Goal: Information Seeking & Learning: Understand process/instructions

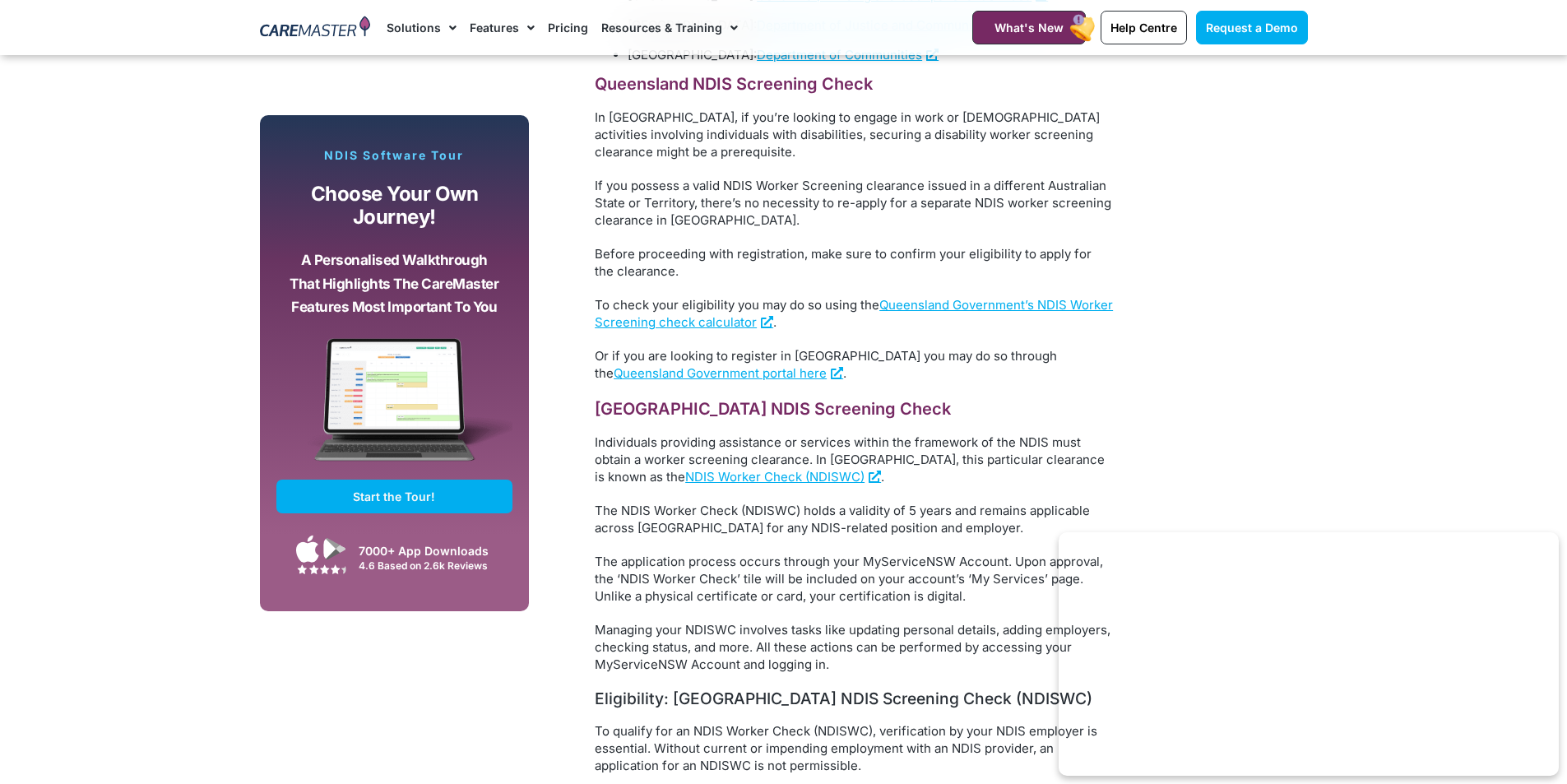
scroll to position [2201, 0]
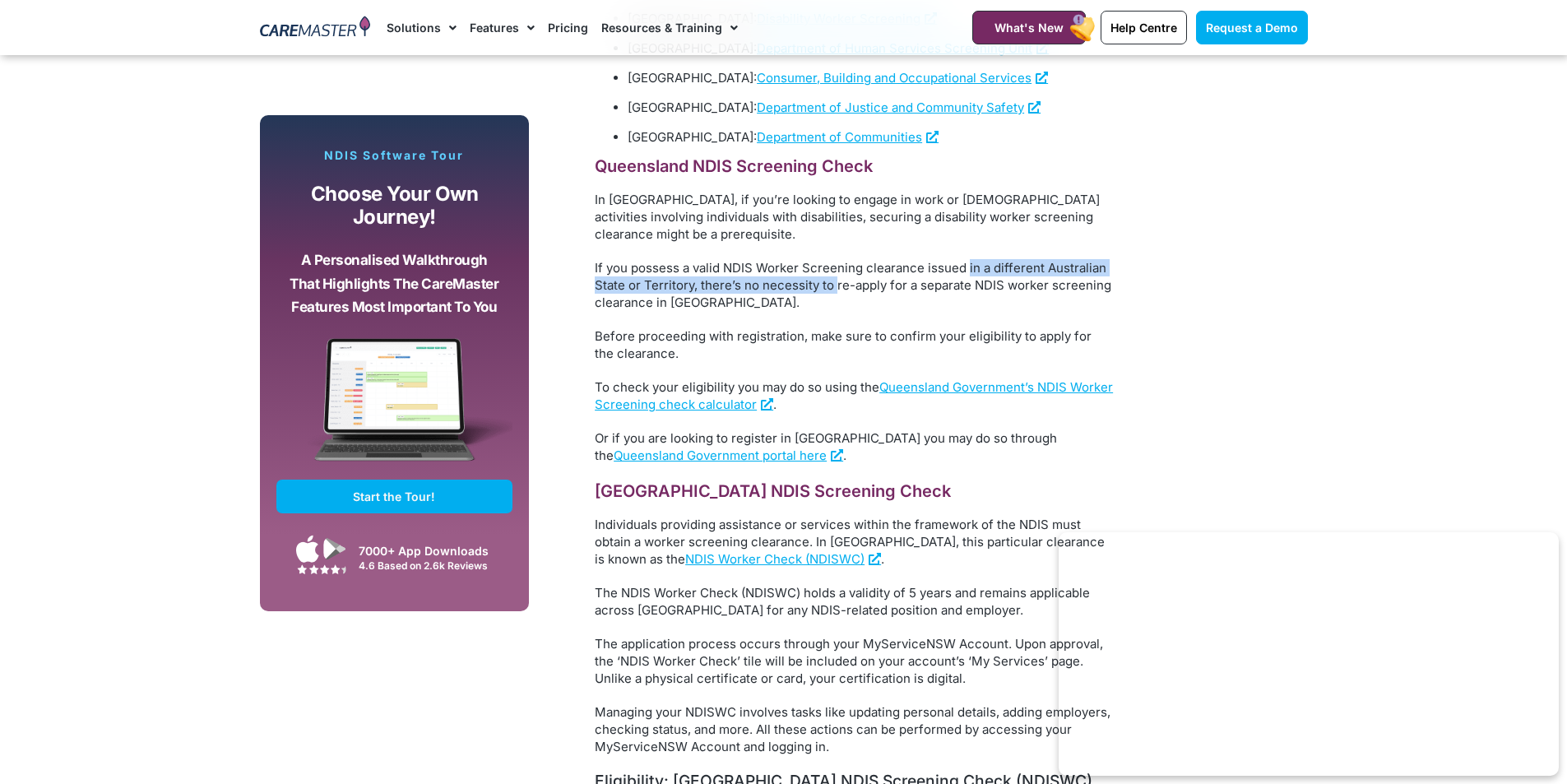
drag, startPoint x: 837, startPoint y: 250, endPoint x: 966, endPoint y: 241, distance: 129.3
click at [966, 260] on span "If you possess a valid NDIS Worker Screening clearance issued in a different Au…" at bounding box center [853, 284] width 517 height 50
drag, startPoint x: 1024, startPoint y: 258, endPoint x: 1092, endPoint y: 264, distance: 68.3
click at [1092, 264] on p "If you possess a valid NDIS Worker Screening clearance issued in a different Au…" at bounding box center [854, 284] width 519 height 51
click at [807, 274] on p "If you possess a valid NDIS Worker Screening clearance issued in a different Au…" at bounding box center [854, 284] width 519 height 51
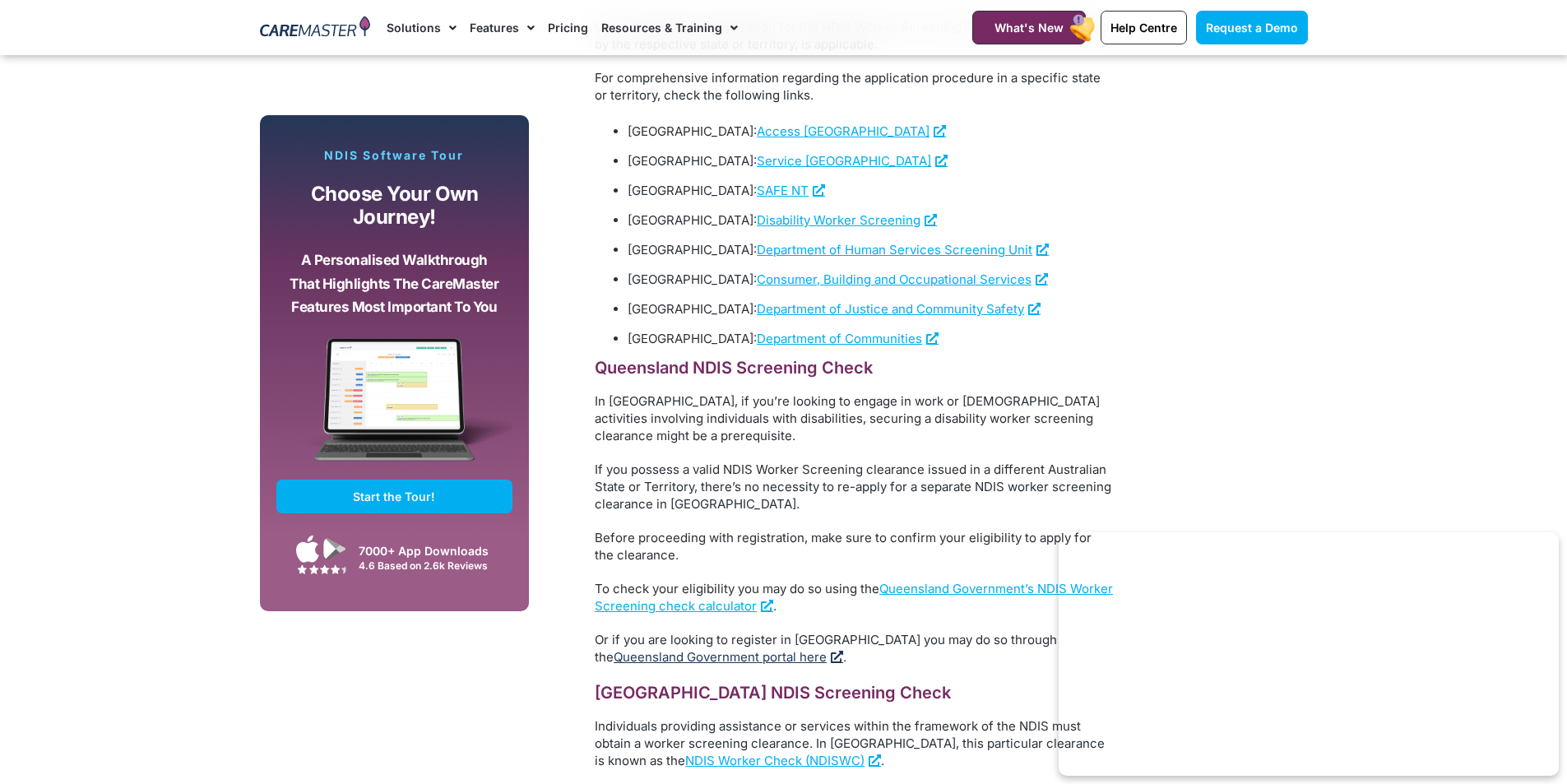
scroll to position [2037, 0]
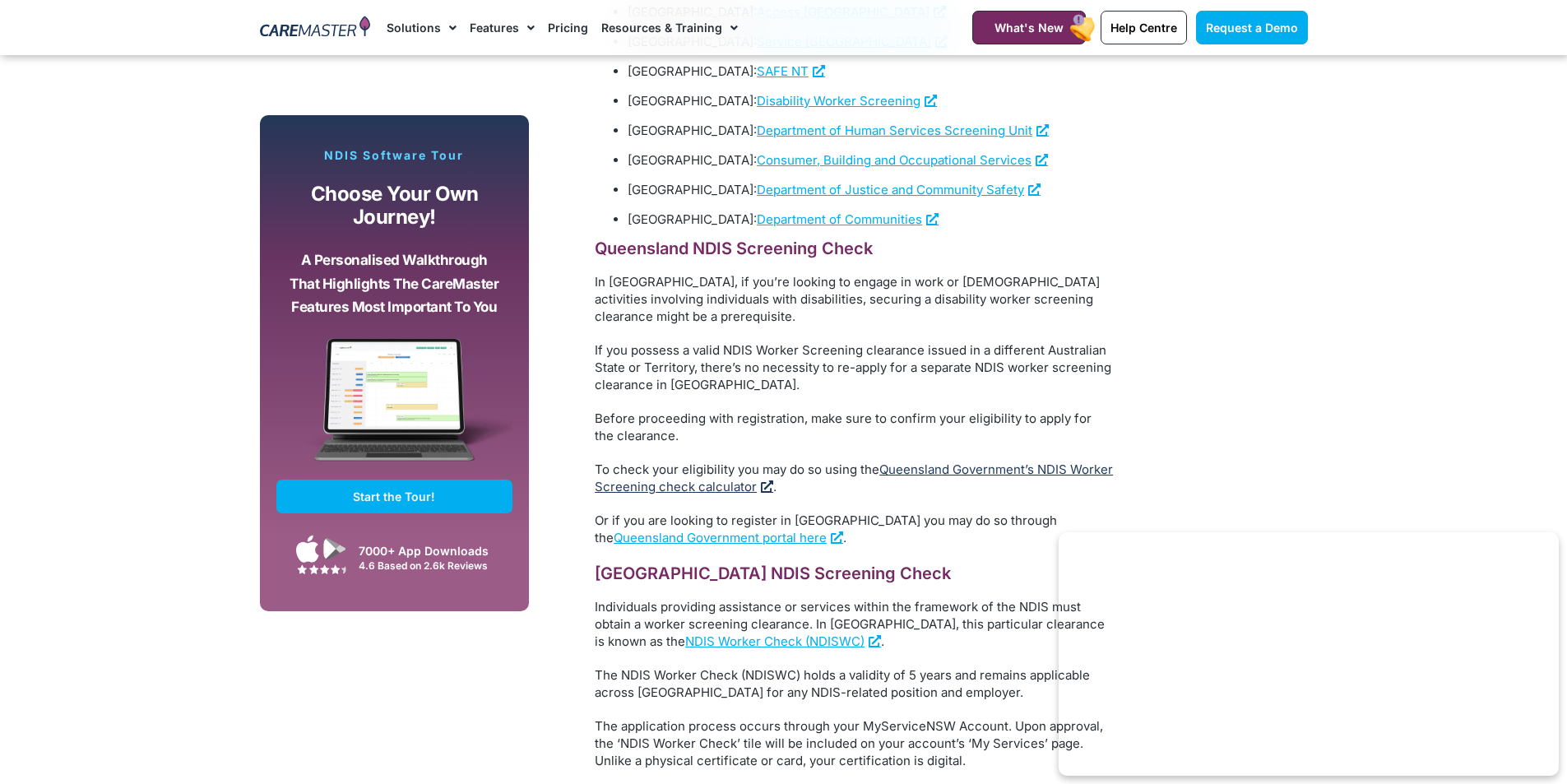
click at [811, 461] on link "Queensland Government’s NDIS Worker Screening check calculator" at bounding box center [854, 477] width 519 height 33
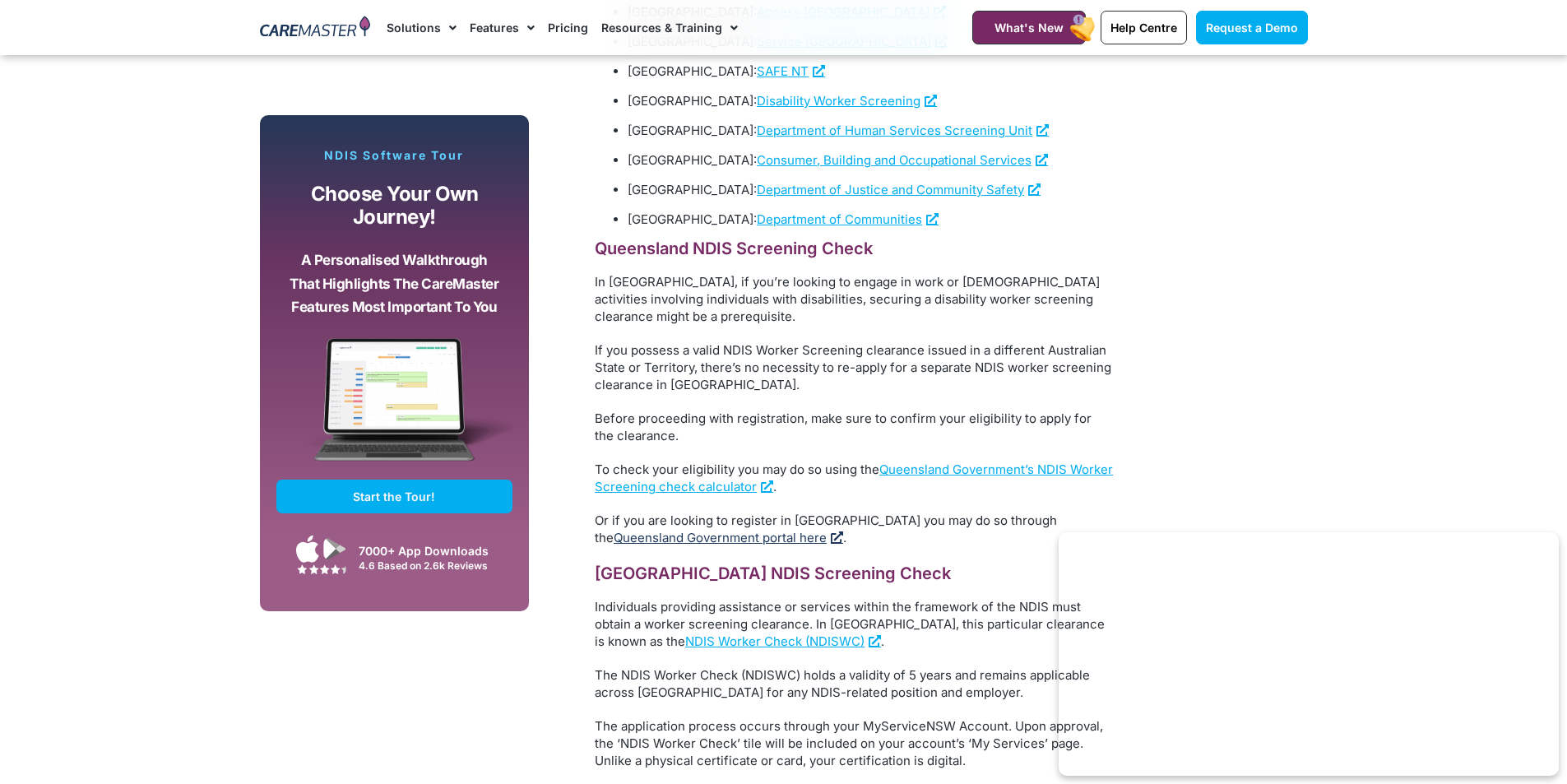
click at [738, 529] on link "Queensland Government portal here" at bounding box center [728, 537] width 229 height 16
